Goal: Book appointment/travel/reservation

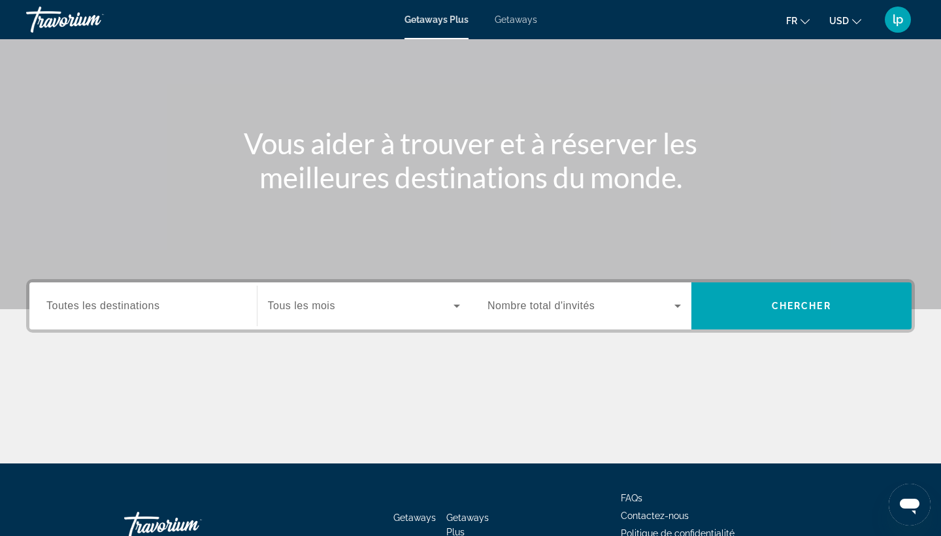
scroll to position [86, 0]
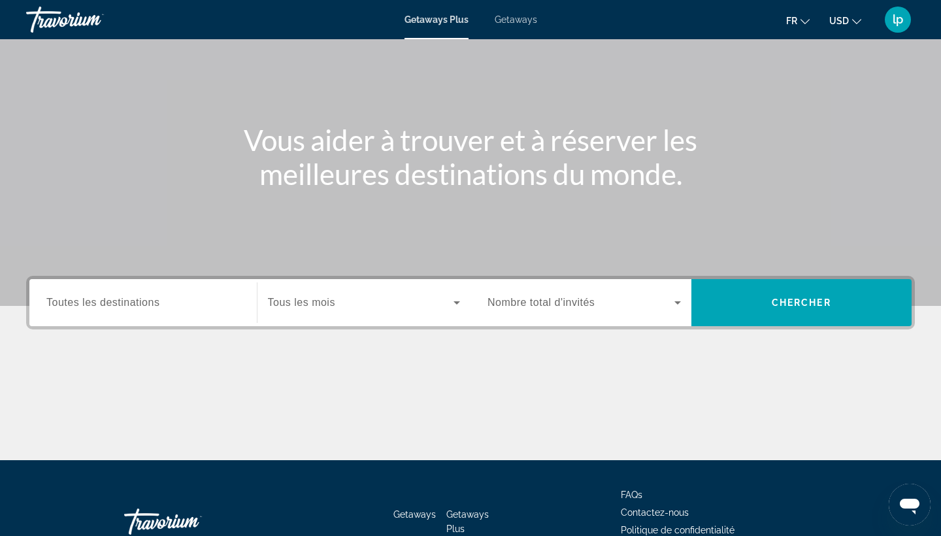
click at [173, 310] on div "Search widget" at bounding box center [142, 302] width 193 height 37
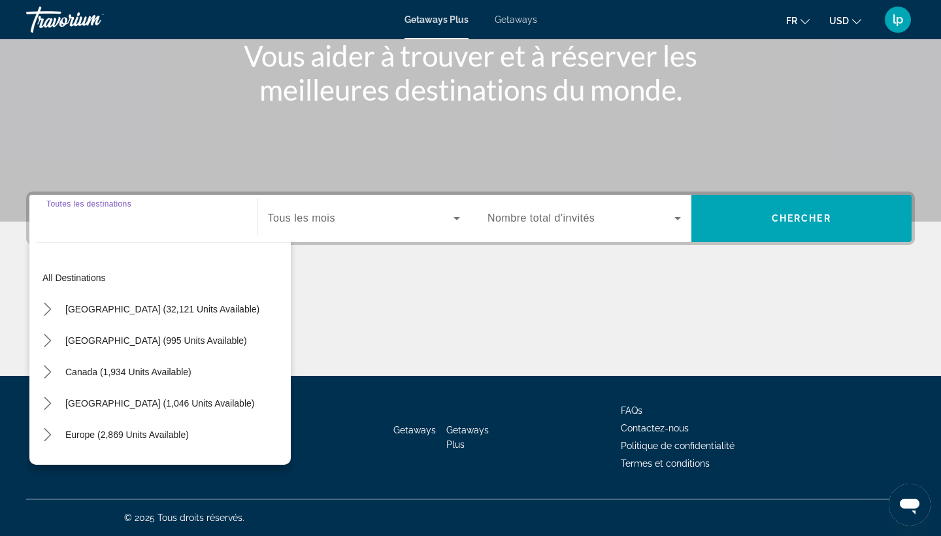
click at [120, 227] on div "Search widget" at bounding box center [142, 218] width 193 height 37
click at [102, 219] on input "Destination Toutes les destinations" at bounding box center [142, 219] width 193 height 16
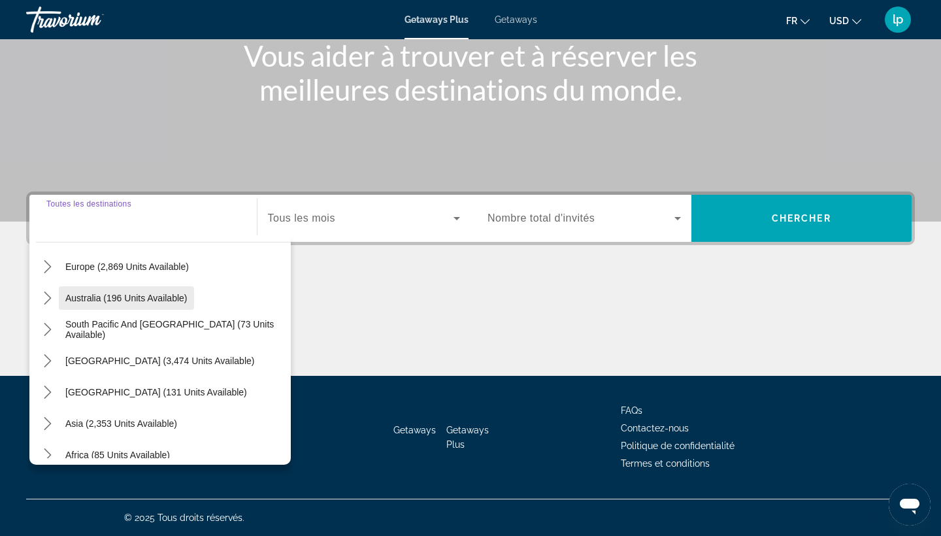
scroll to position [166, 0]
click at [51, 274] on icon "Toggle Europe (2,869 units available) submenu" at bounding box center [47, 268] width 13 height 13
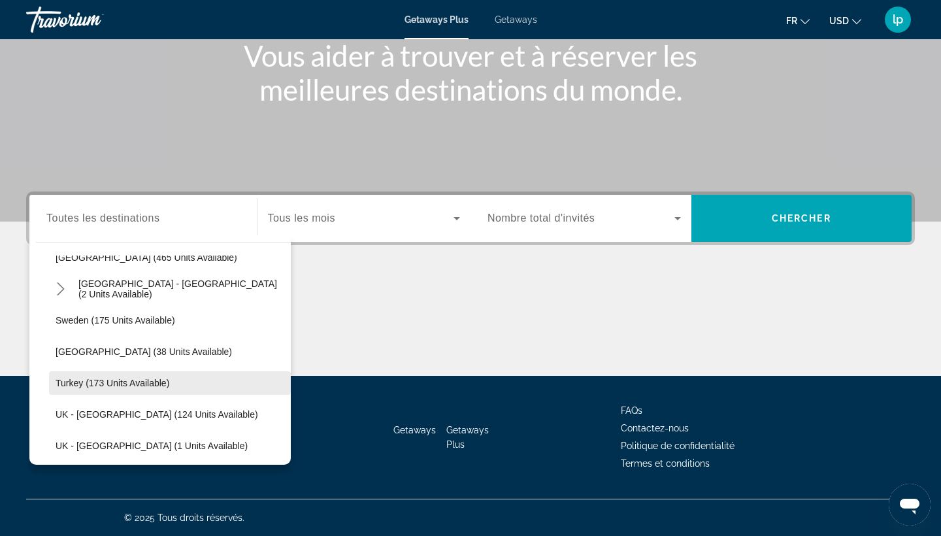
scroll to position [614, 0]
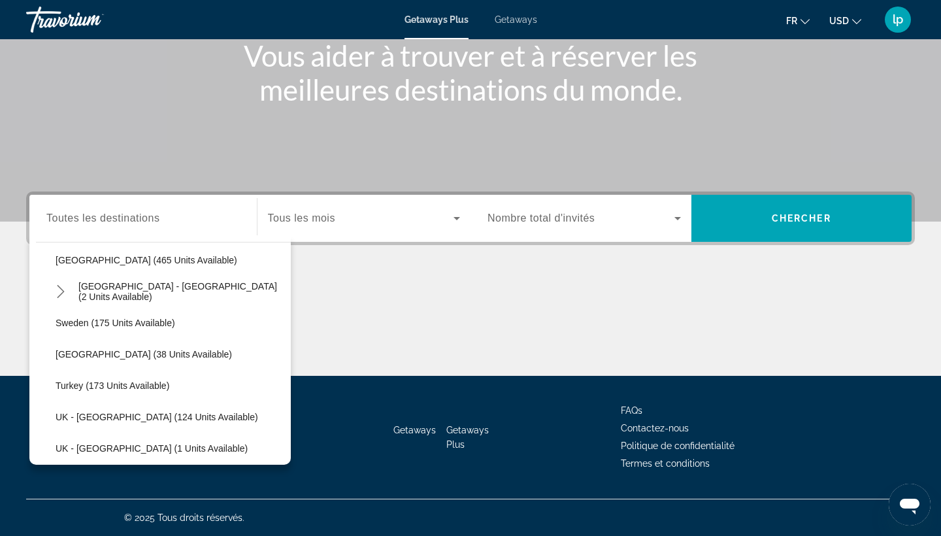
click at [86, 216] on span "Toutes les destinations" at bounding box center [102, 217] width 113 height 11
click at [86, 216] on input "Destination Toutes les destinations" at bounding box center [142, 219] width 193 height 16
click at [86, 216] on span "Toutes les destinations" at bounding box center [102, 217] width 113 height 11
click at [86, 216] on input "Destination Toutes les destinations" at bounding box center [142, 219] width 193 height 16
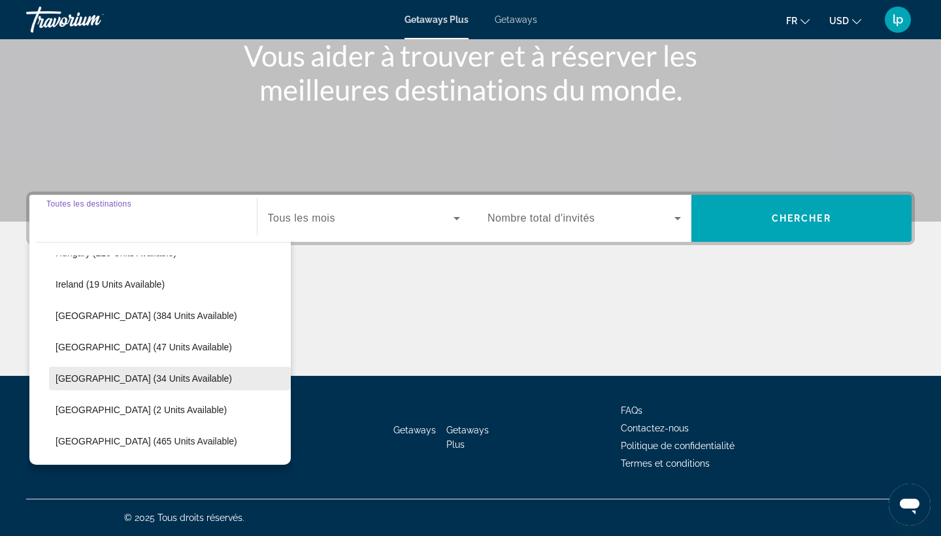
scroll to position [417, 0]
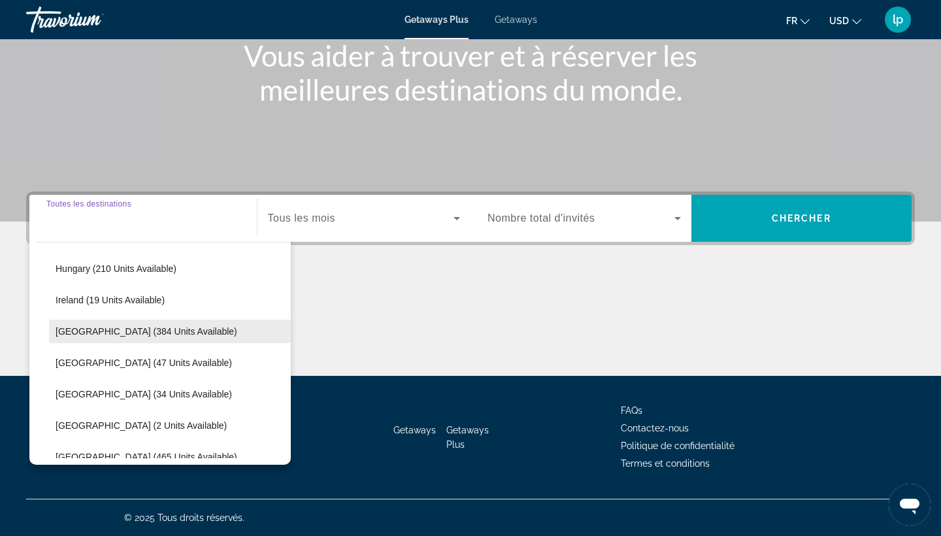
click at [150, 339] on span "Select destination: Italy (384 units available)" at bounding box center [170, 331] width 242 height 31
type input "**********"
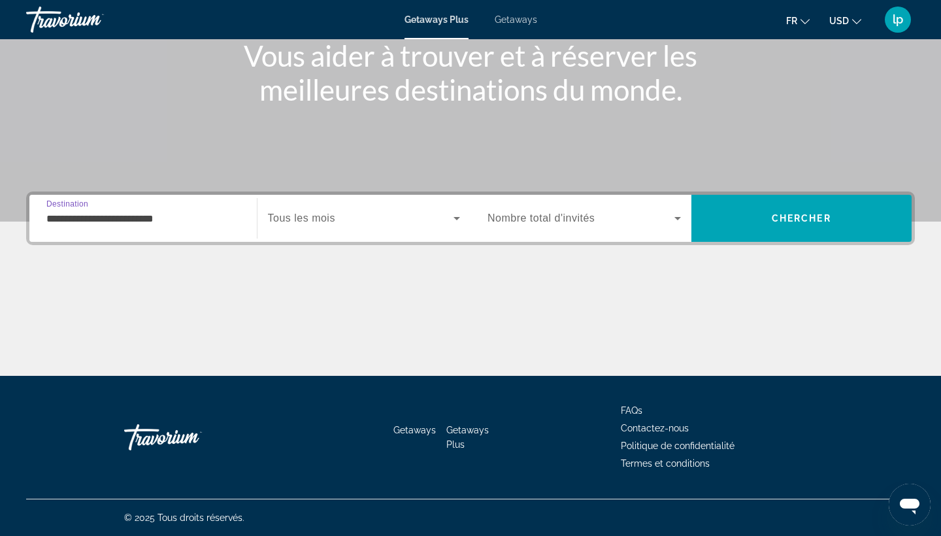
click at [334, 235] on div "Search widget" at bounding box center [364, 218] width 193 height 37
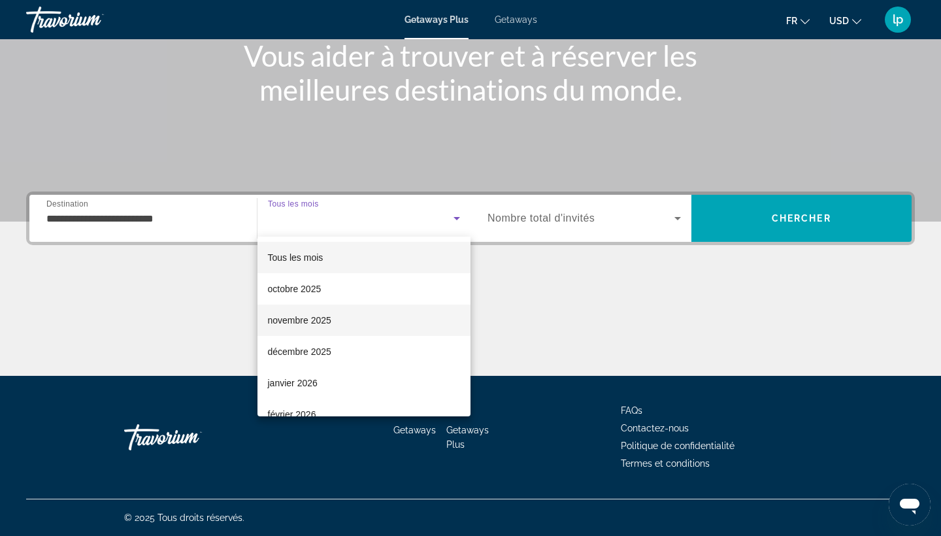
click at [342, 322] on mat-option "novembre 2025" at bounding box center [365, 320] width 214 height 31
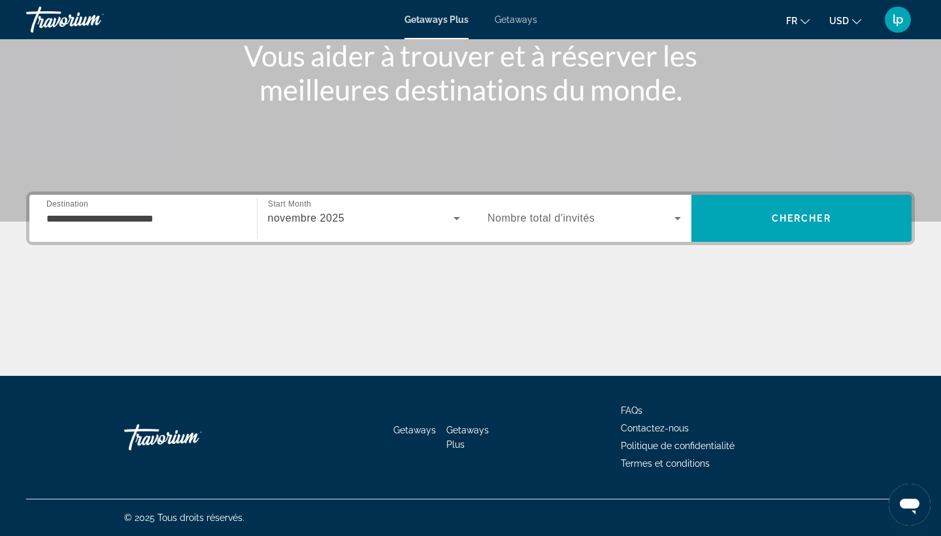
click at [578, 216] on span "Nombre total d'invités" at bounding box center [541, 217] width 107 height 11
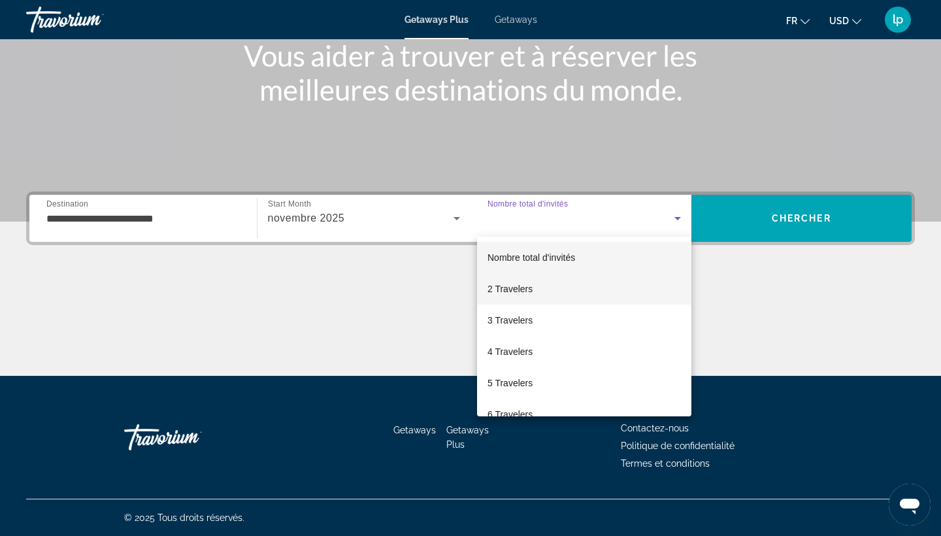
click at [569, 291] on mat-option "2 Travelers" at bounding box center [584, 288] width 214 height 31
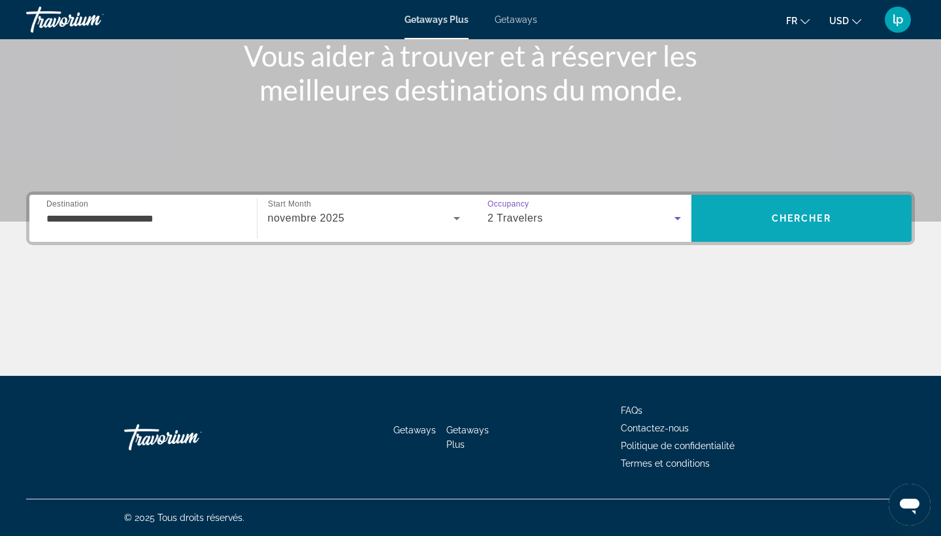
click at [807, 214] on span "Chercher" at bounding box center [801, 218] width 59 height 10
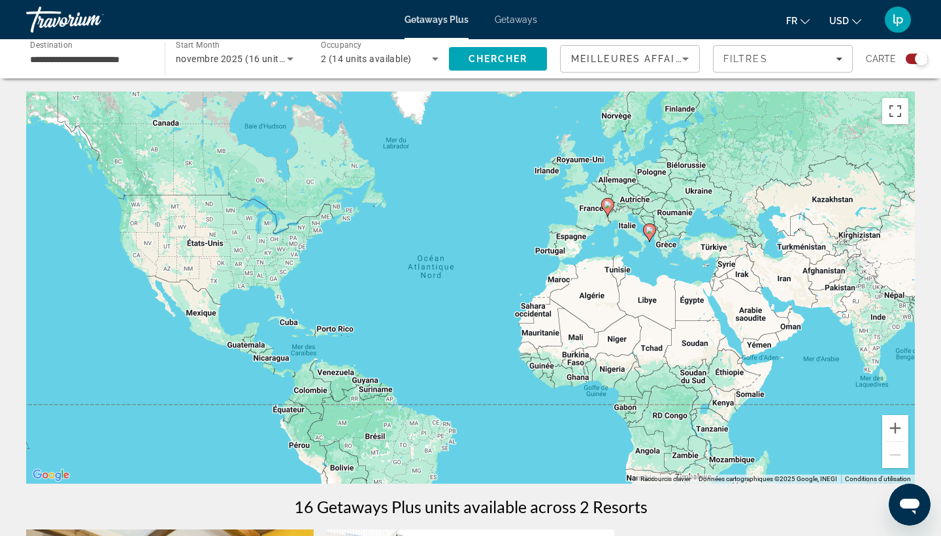
click at [647, 232] on image "Main content" at bounding box center [650, 230] width 8 height 8
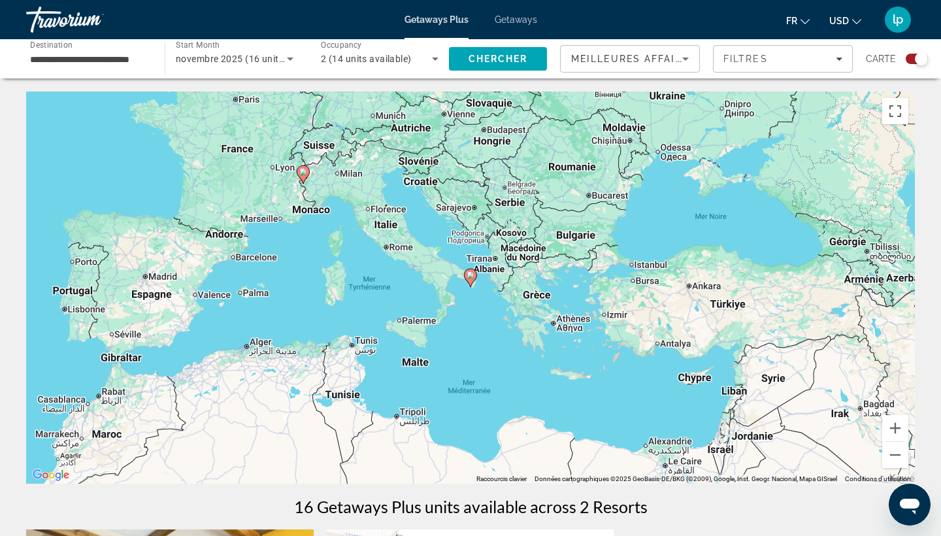
click at [467, 275] on image "Main content" at bounding box center [471, 275] width 8 height 8
type input "**********"
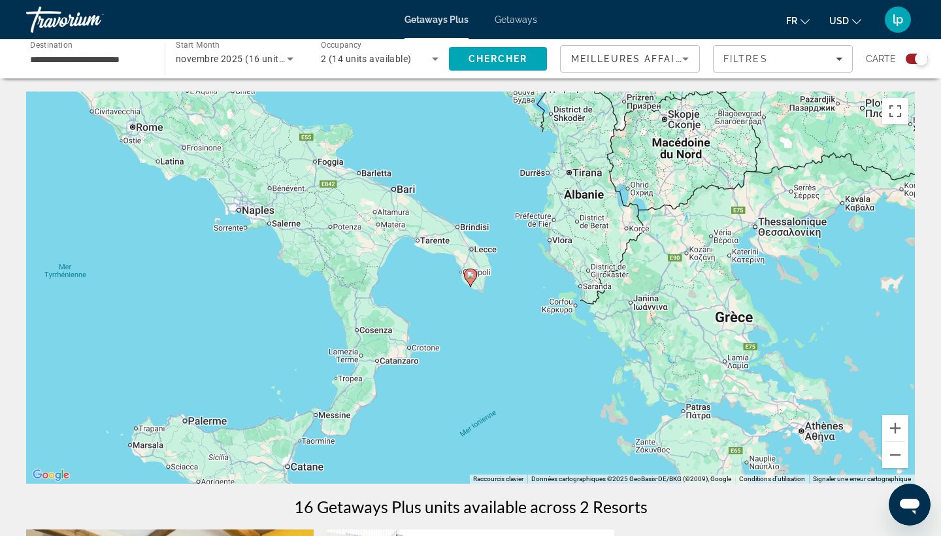
click at [473, 280] on icon "Main content" at bounding box center [471, 277] width 12 height 17
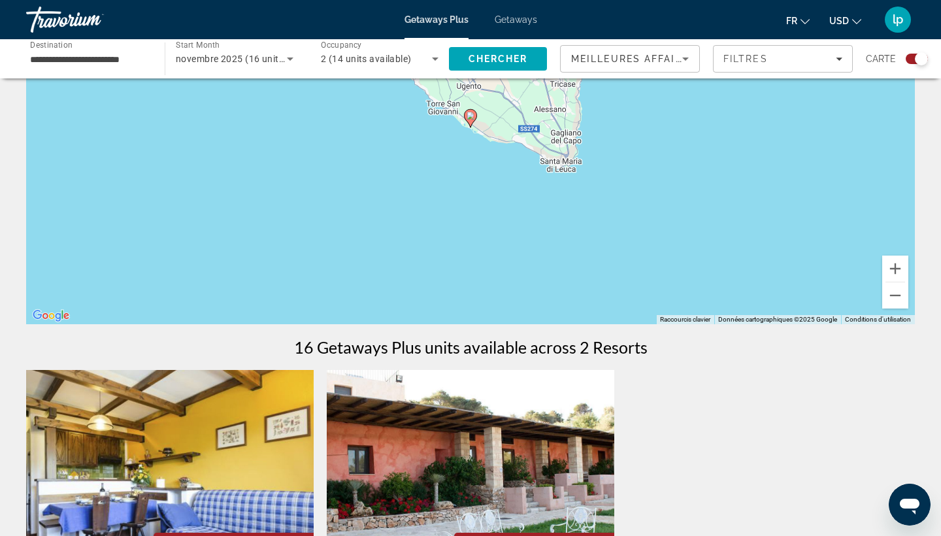
scroll to position [142, 0]
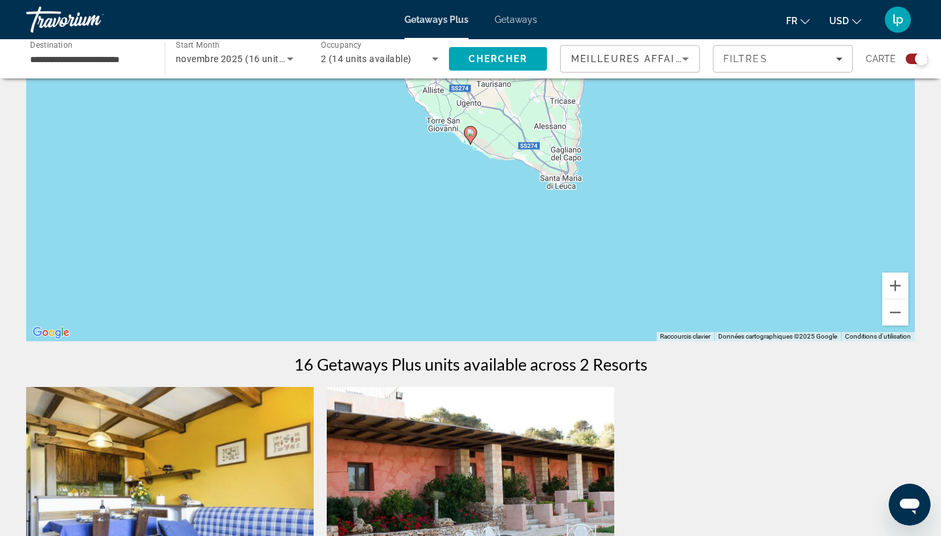
click at [507, 16] on span "Getaways" at bounding box center [516, 19] width 42 height 10
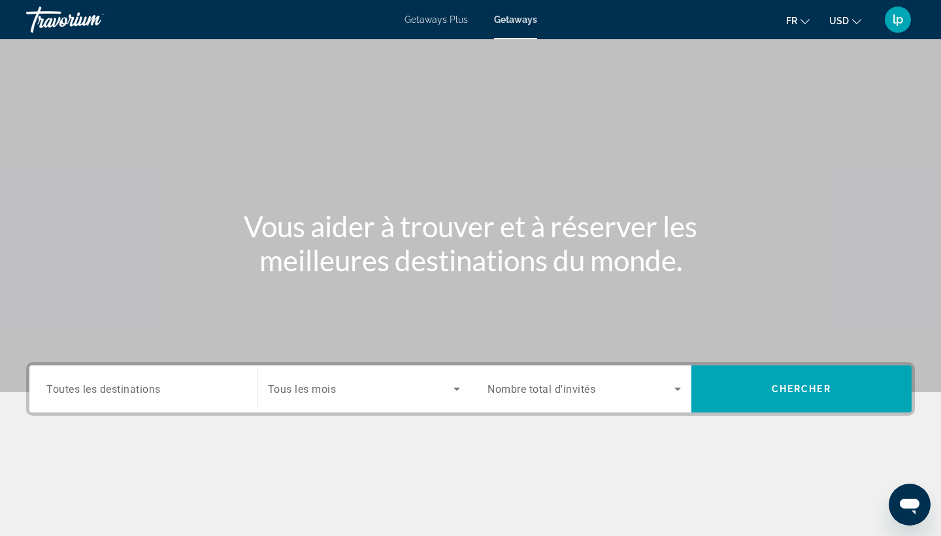
click at [205, 393] on input "Destination Toutes les destinations" at bounding box center [142, 390] width 193 height 16
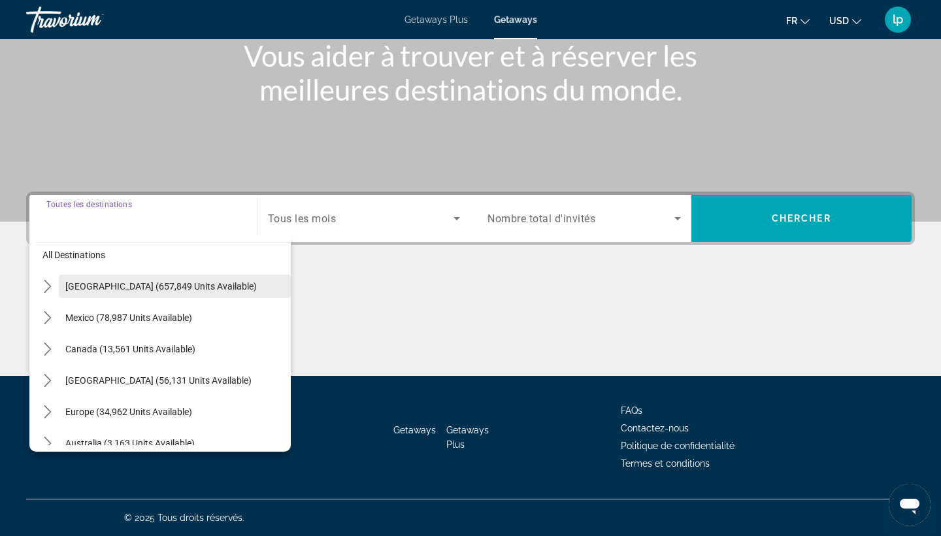
scroll to position [10, 0]
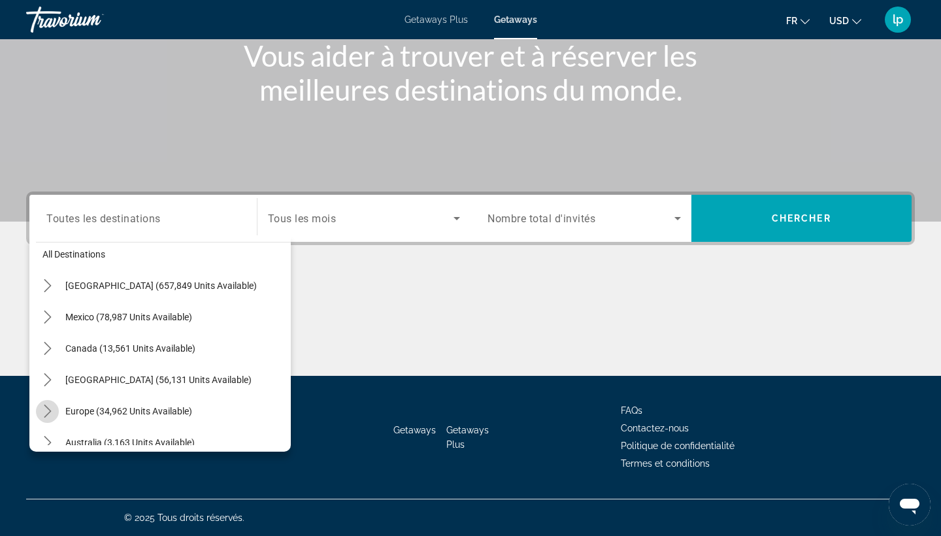
click at [42, 408] on icon "Toggle Europe (34,962 units available) submenu" at bounding box center [47, 411] width 13 height 13
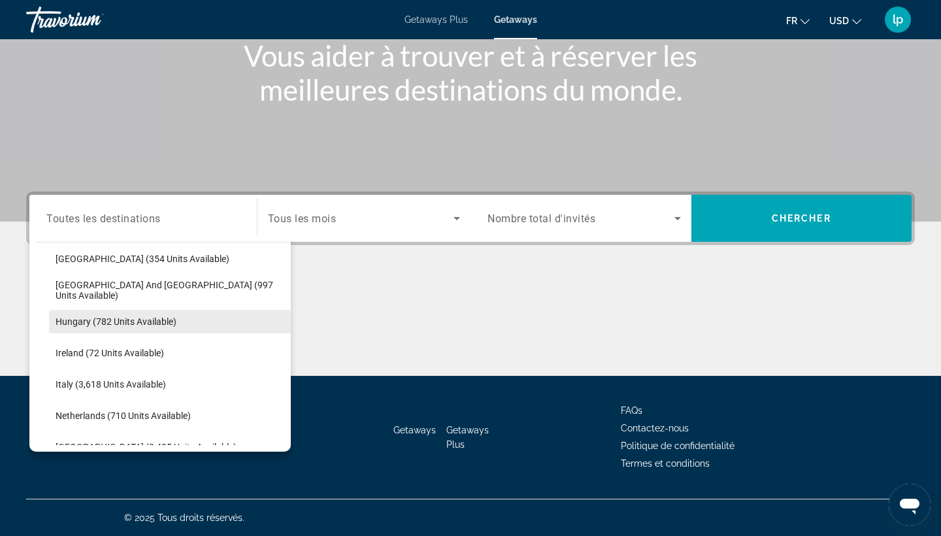
scroll to position [418, 0]
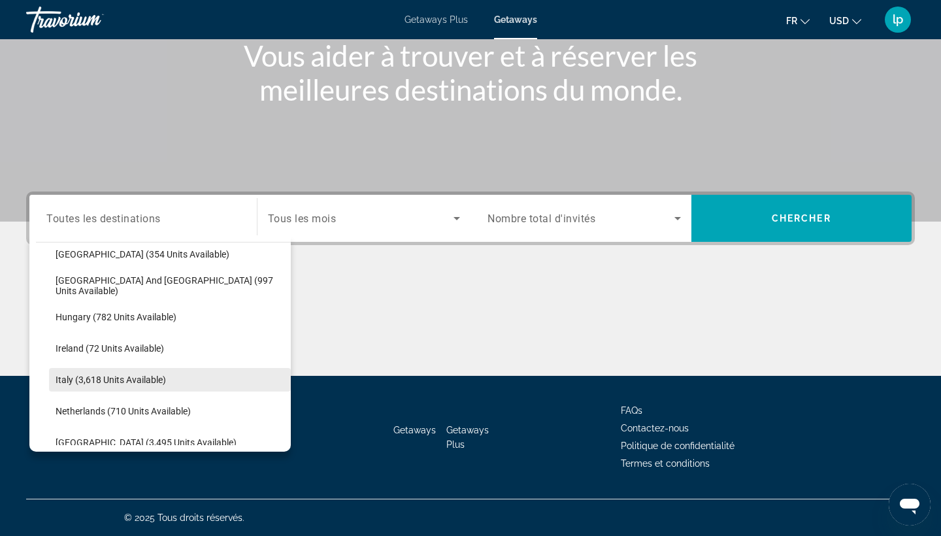
click at [122, 386] on span "Select destination: Italy (3,618 units available)" at bounding box center [170, 379] width 242 height 31
type input "**********"
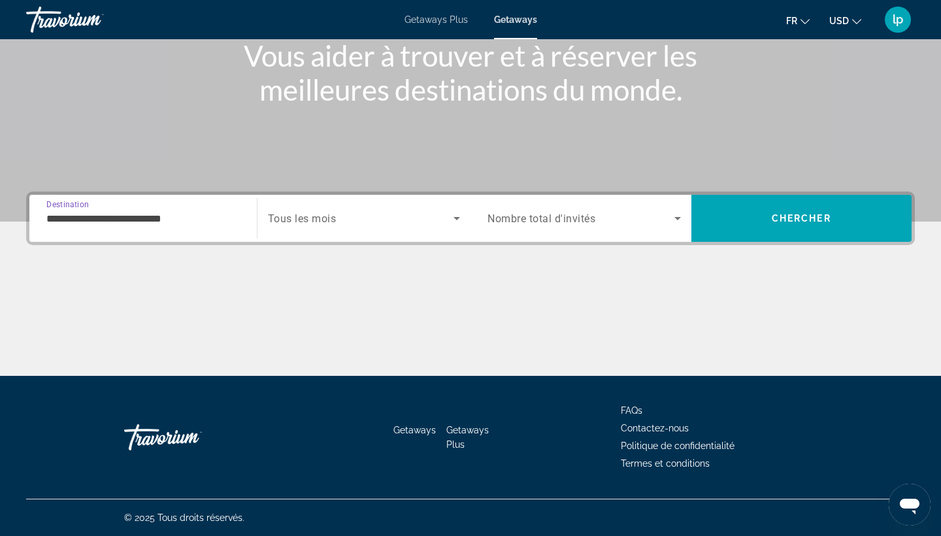
click at [360, 214] on span "Search widget" at bounding box center [361, 218] width 186 height 16
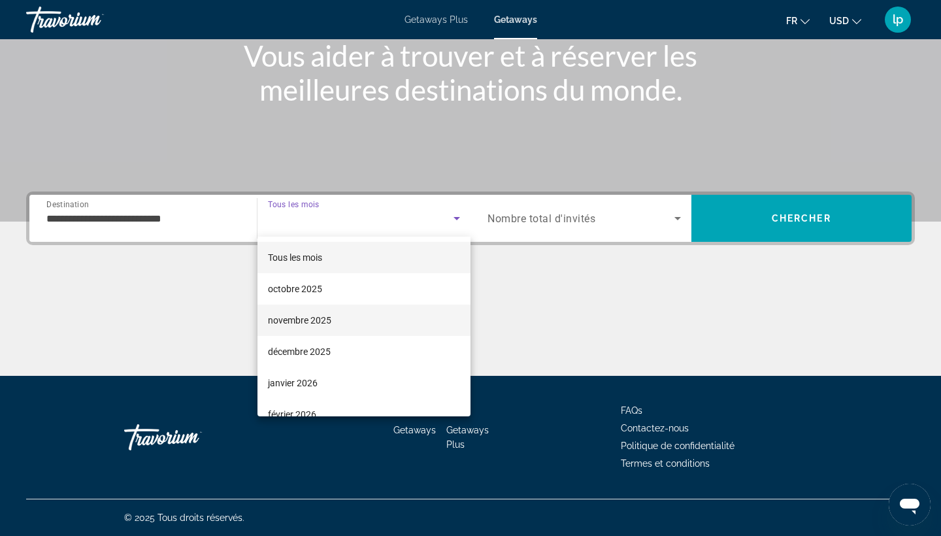
click at [371, 313] on mat-option "novembre 2025" at bounding box center [365, 320] width 214 height 31
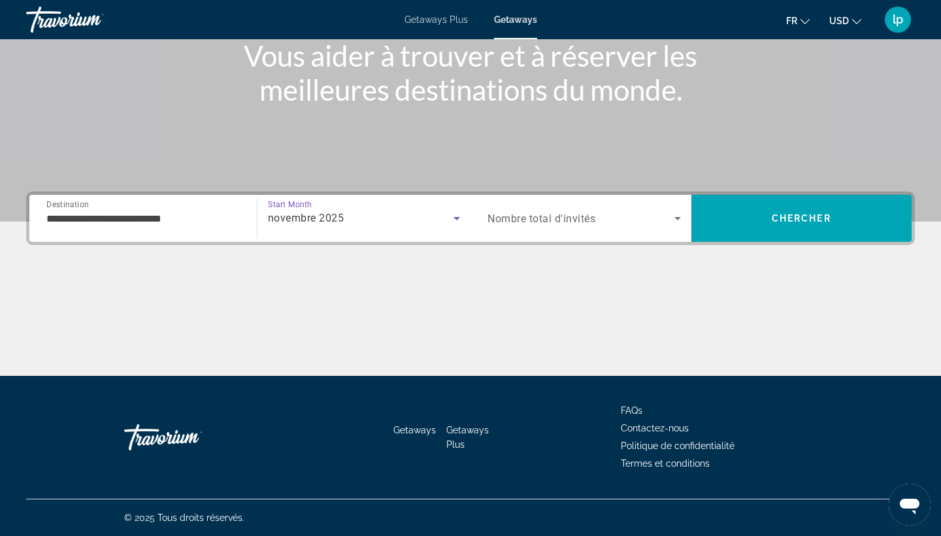
click at [530, 208] on div "Search widget" at bounding box center [584, 218] width 193 height 37
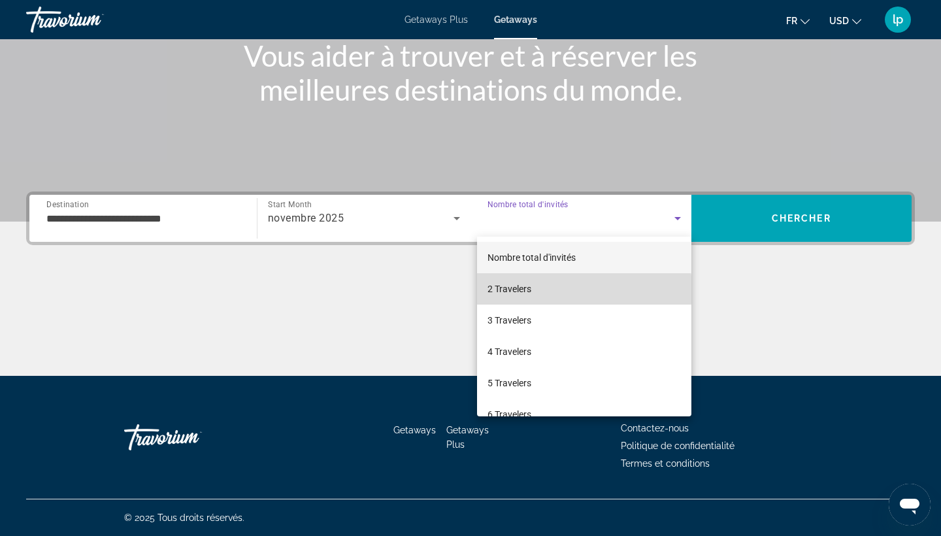
click at [551, 290] on mat-option "2 Travelers" at bounding box center [584, 288] width 214 height 31
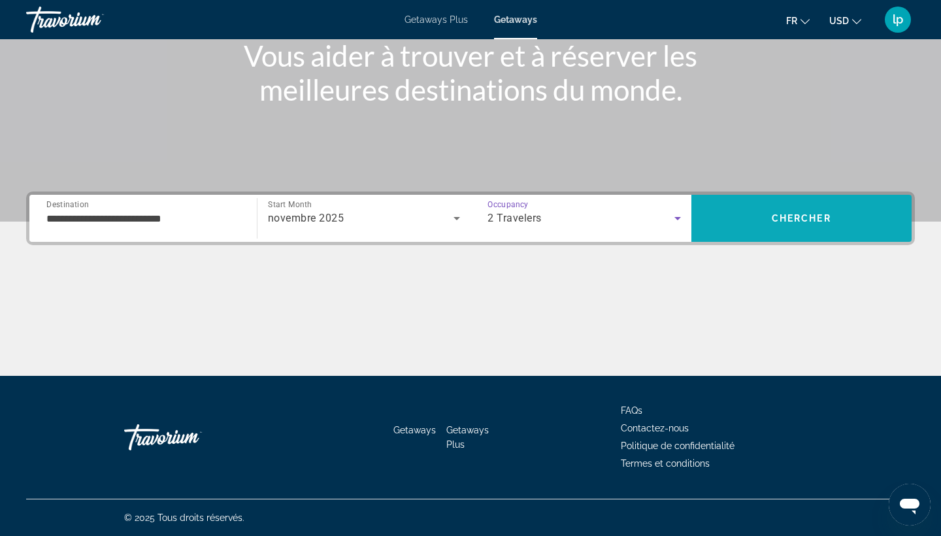
click at [795, 231] on span "Search" at bounding box center [802, 218] width 221 height 31
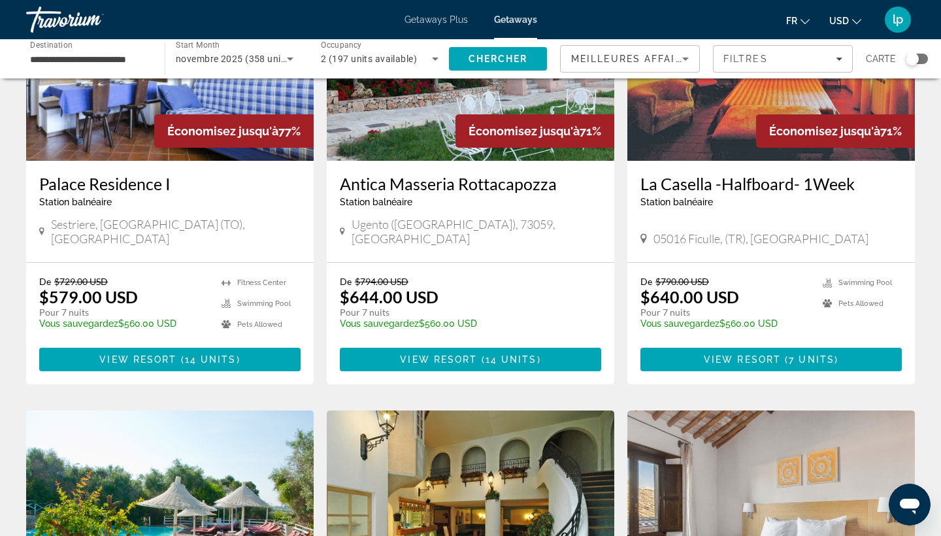
scroll to position [571, 0]
